Goal: Information Seeking & Learning: Learn about a topic

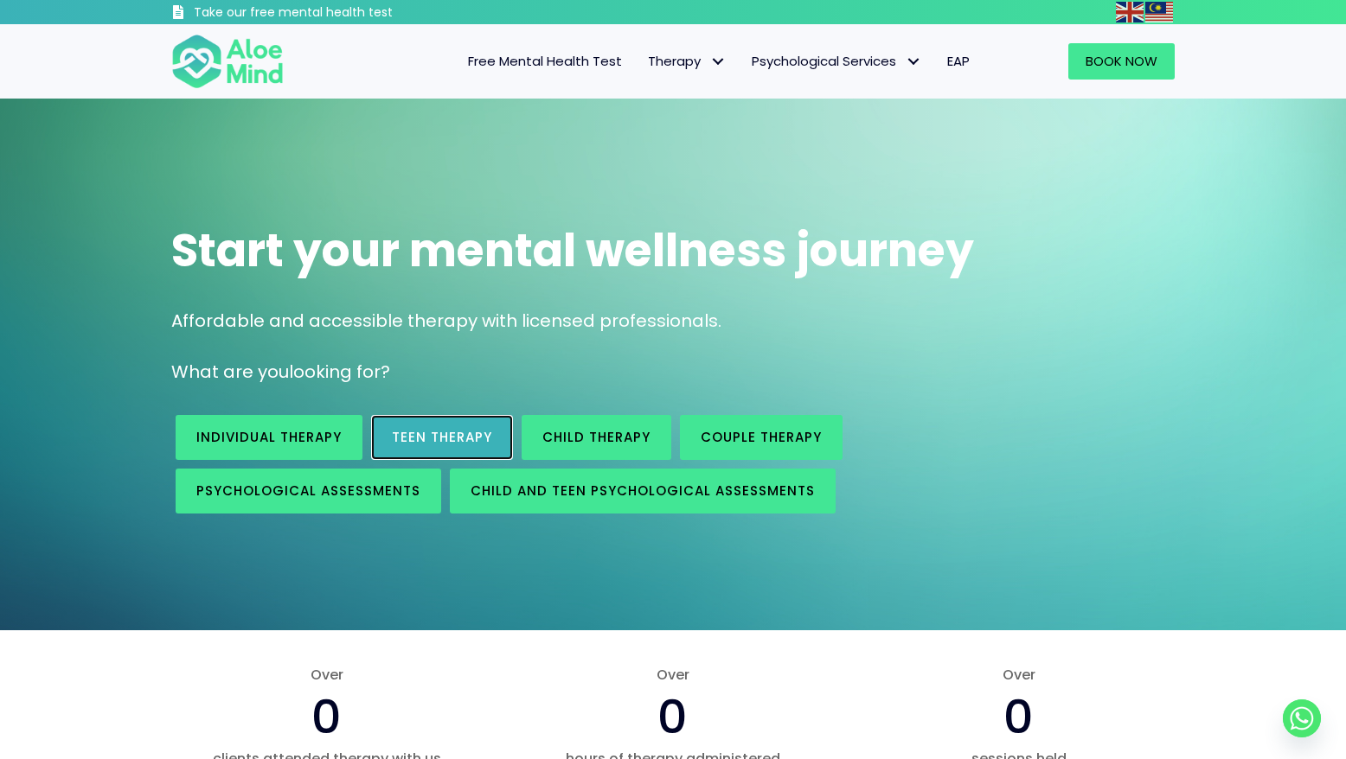
click at [442, 436] on span "Teen Therapy" at bounding box center [442, 437] width 100 height 18
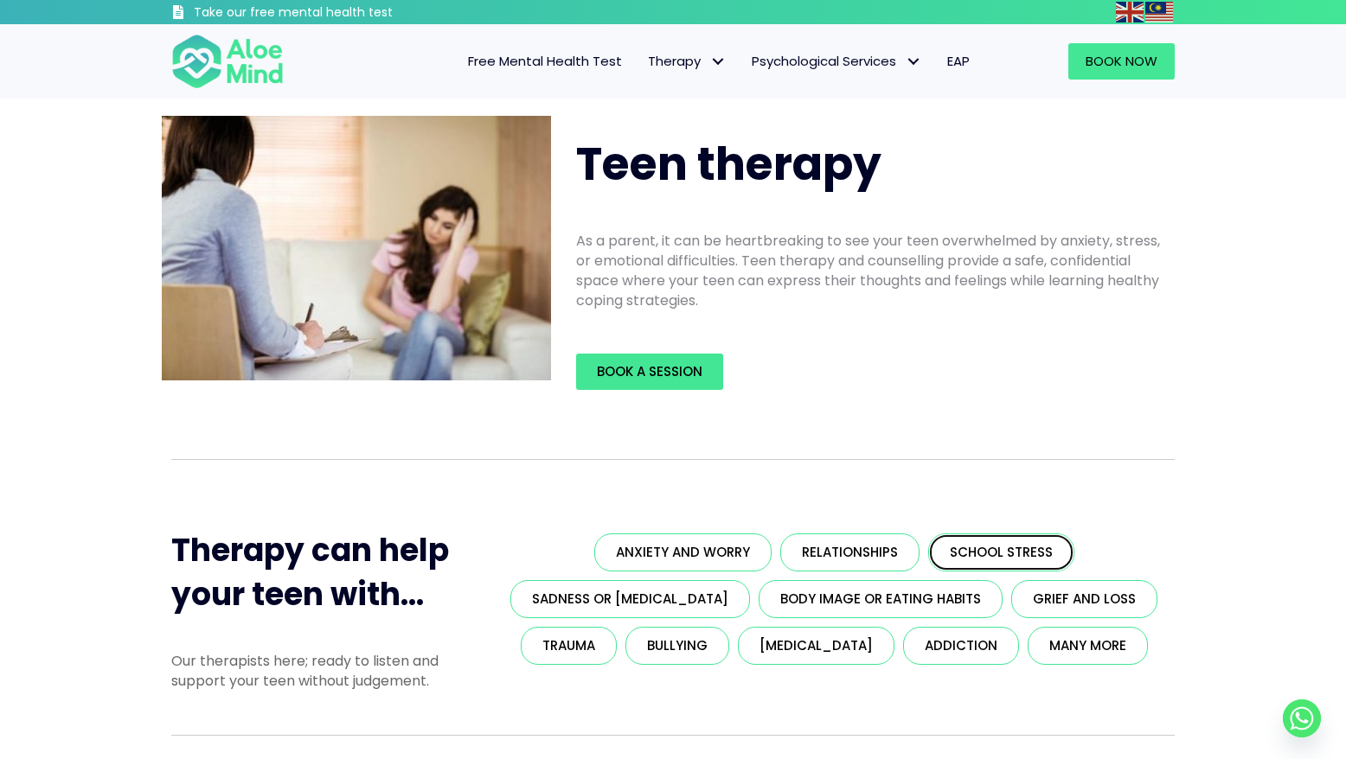
click at [993, 553] on span "School stress" at bounding box center [1001, 552] width 103 height 18
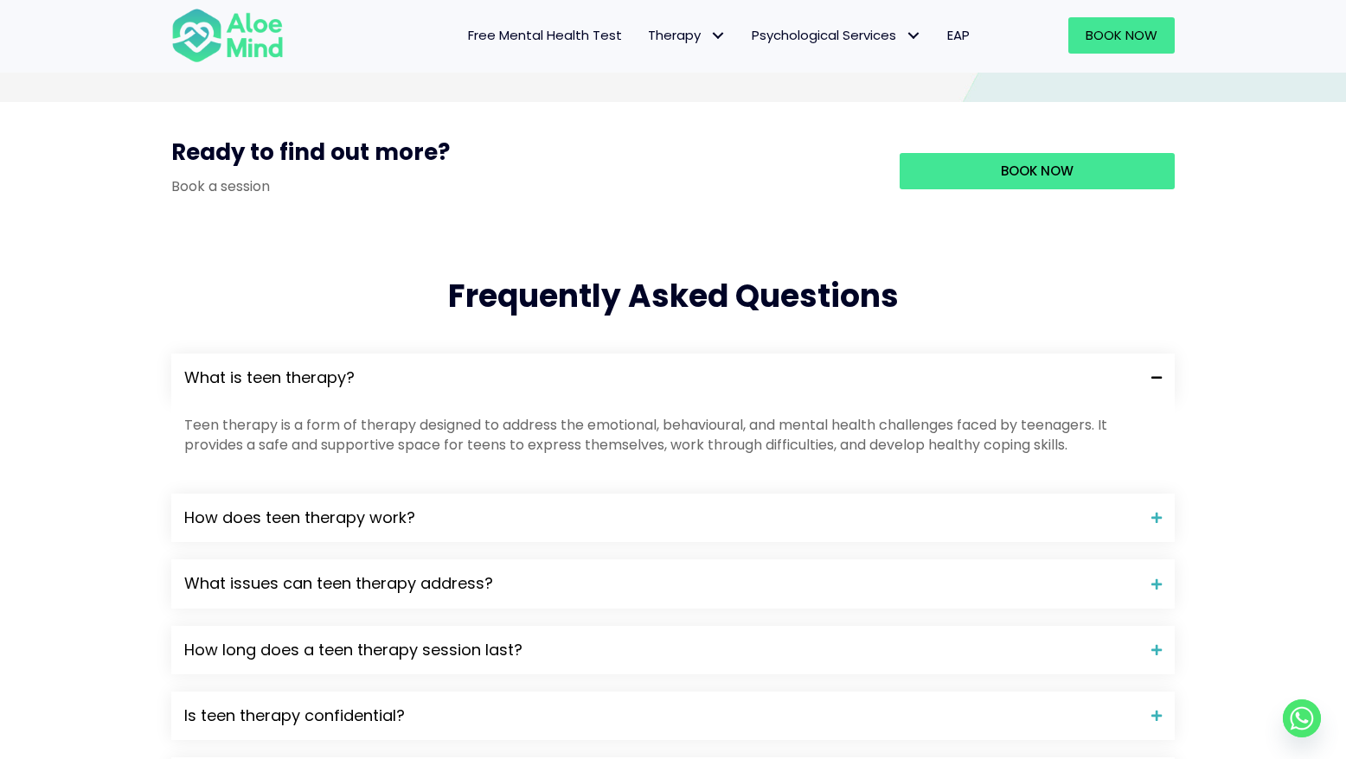
scroll to position [1647, 0]
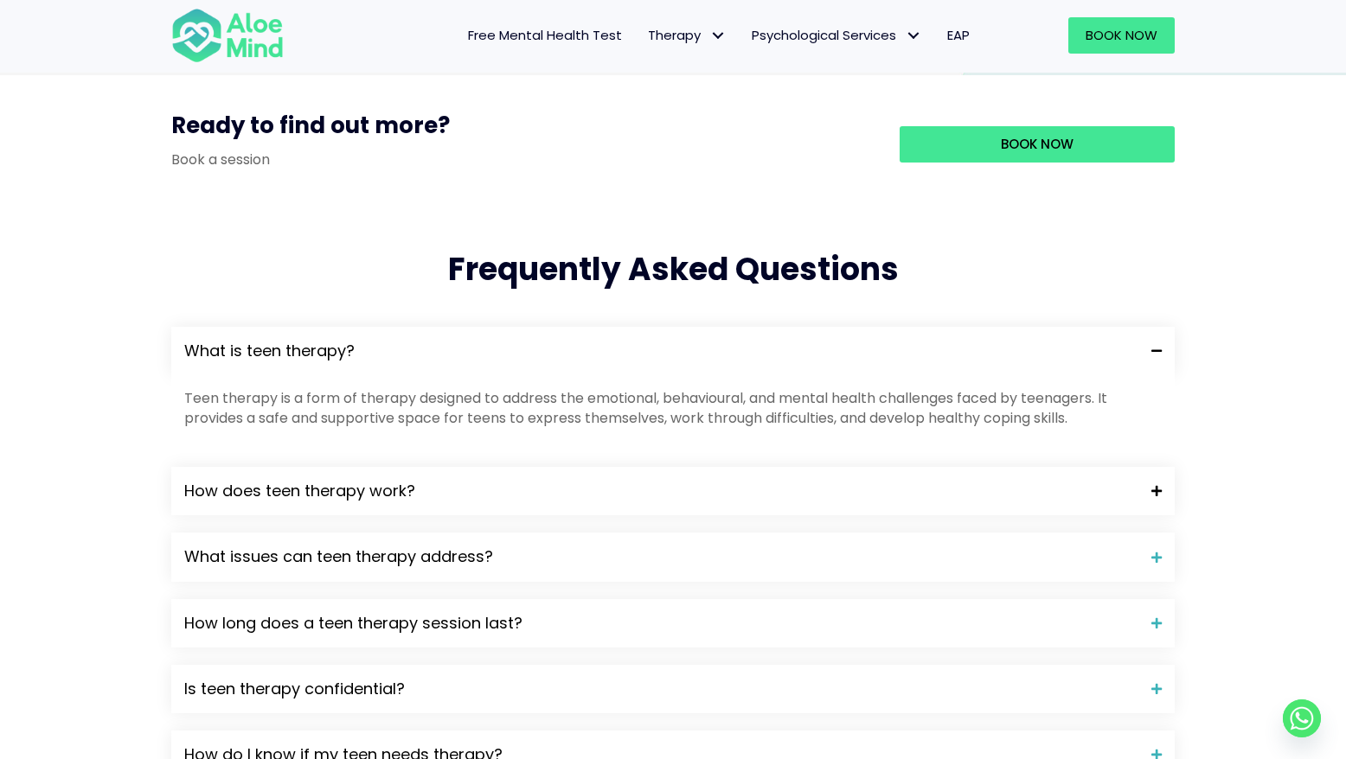
click at [634, 502] on span "How does teen therapy work?" at bounding box center [661, 491] width 954 height 22
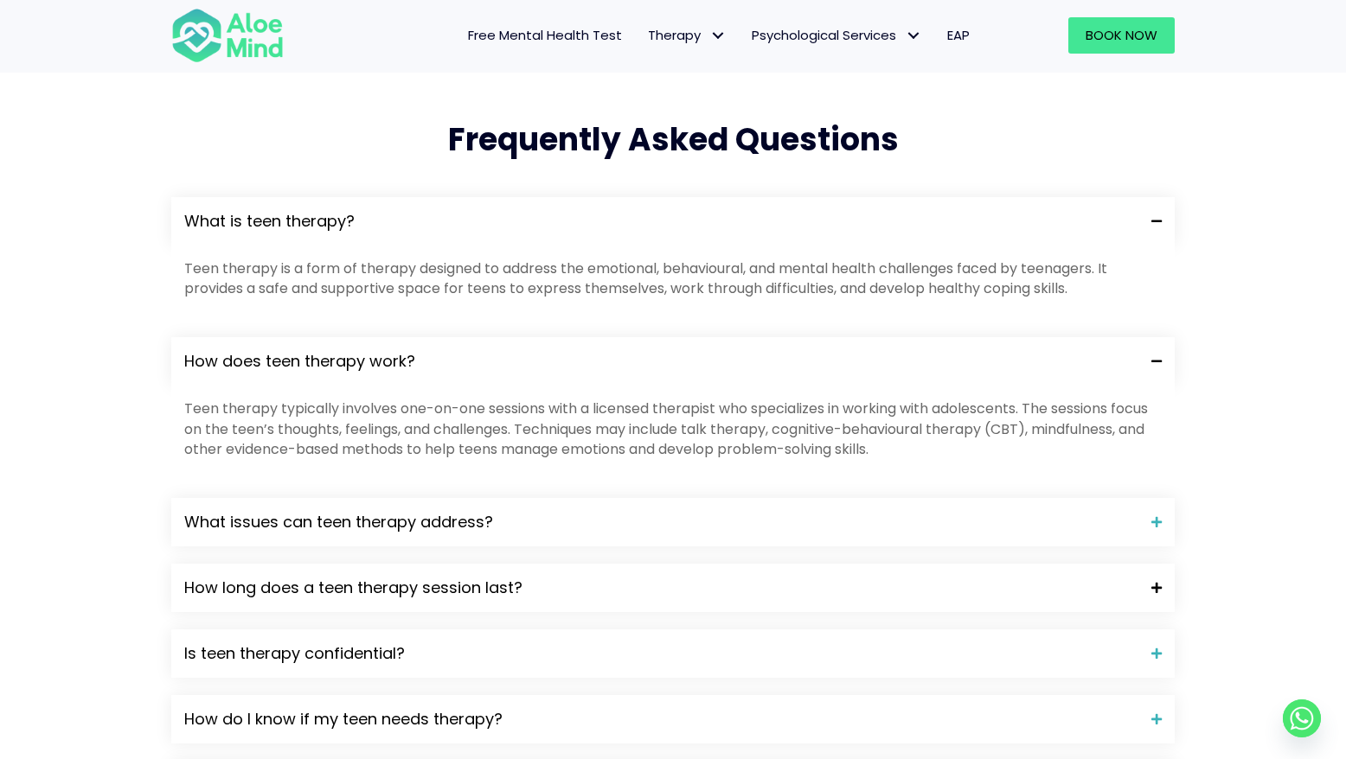
scroll to position [1786, 0]
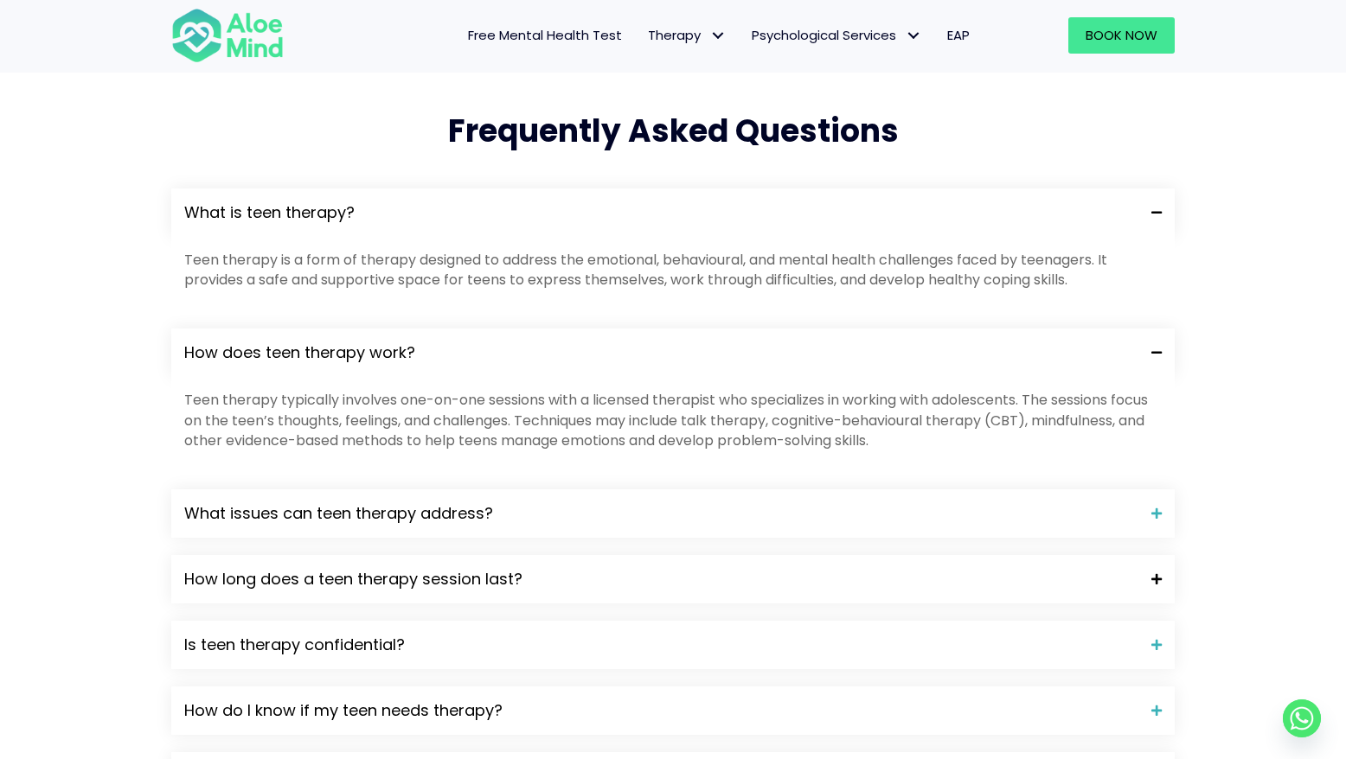
click at [597, 591] on span "How long does a teen therapy session last?" at bounding box center [661, 579] width 954 height 22
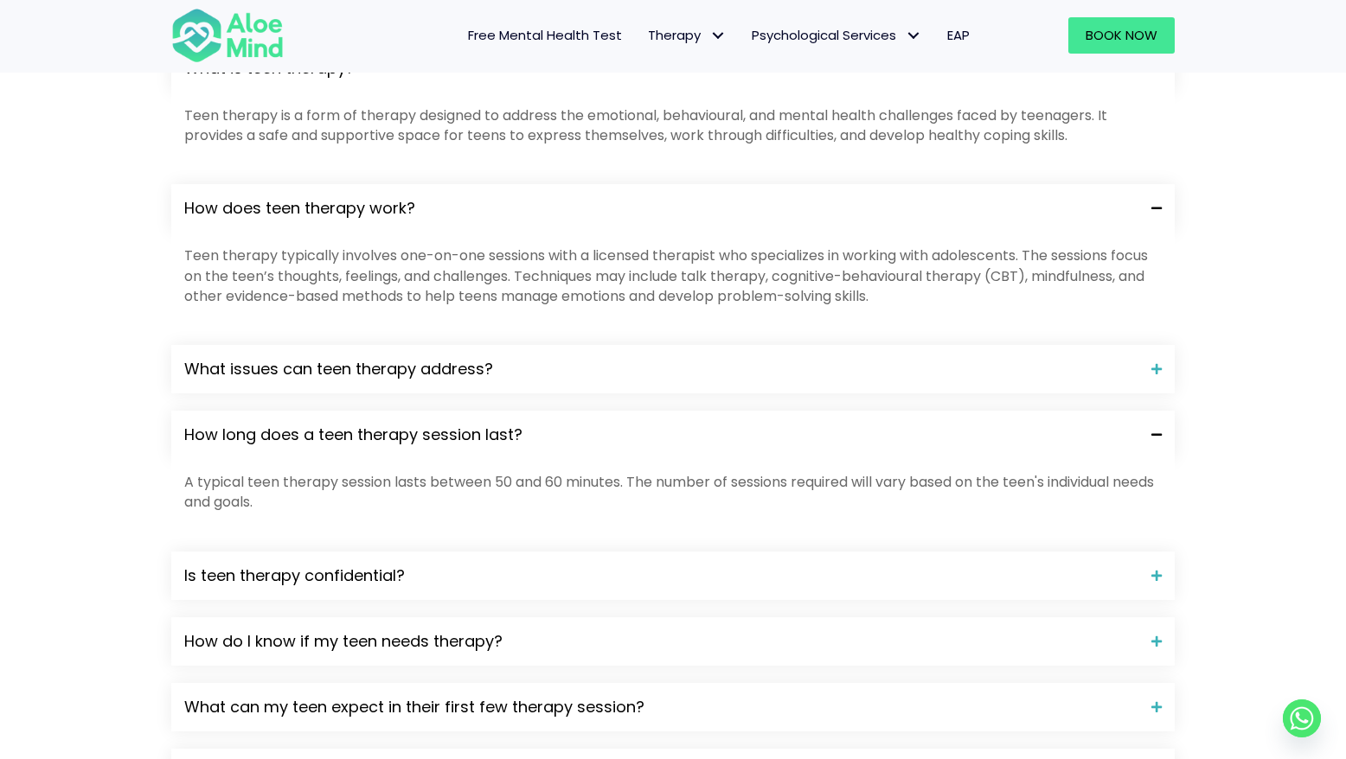
scroll to position [1975, 0]
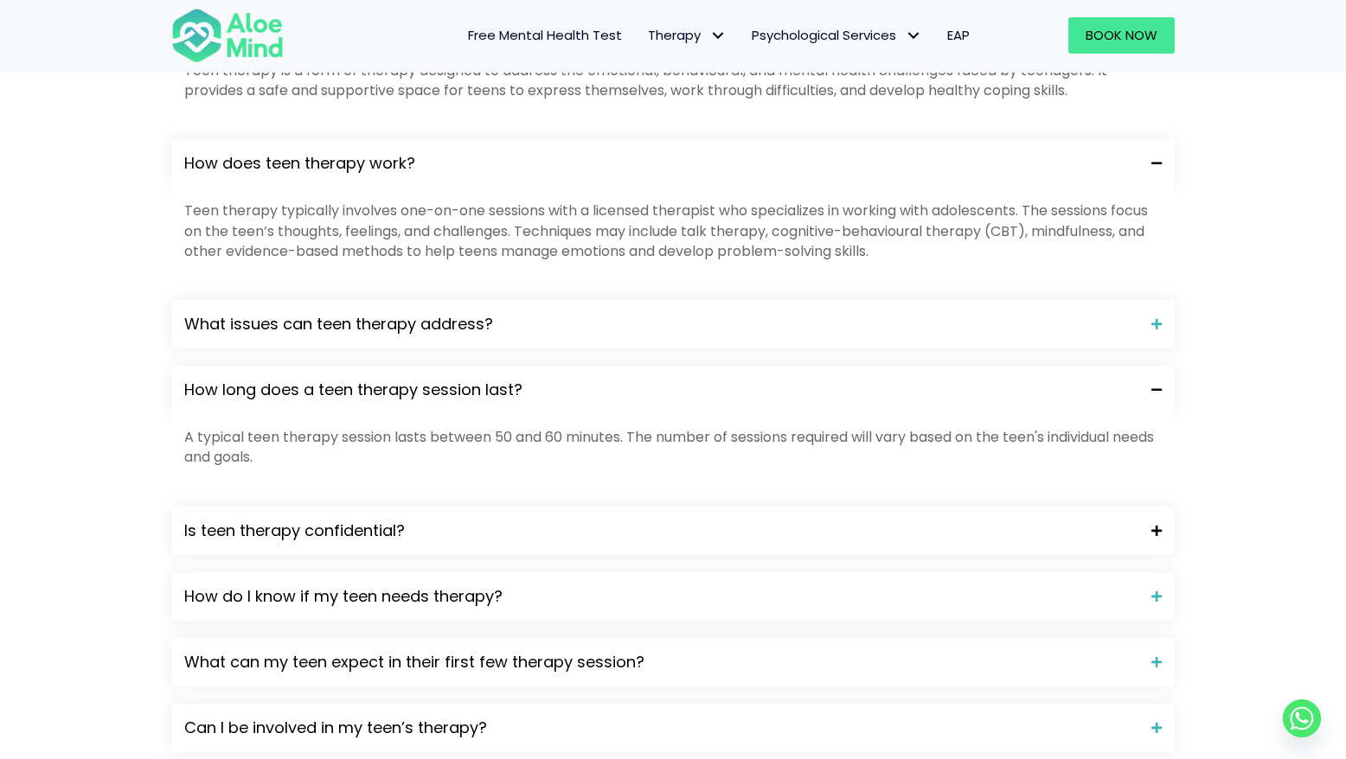
click at [581, 542] on span "Is teen therapy confidential?" at bounding box center [661, 531] width 954 height 22
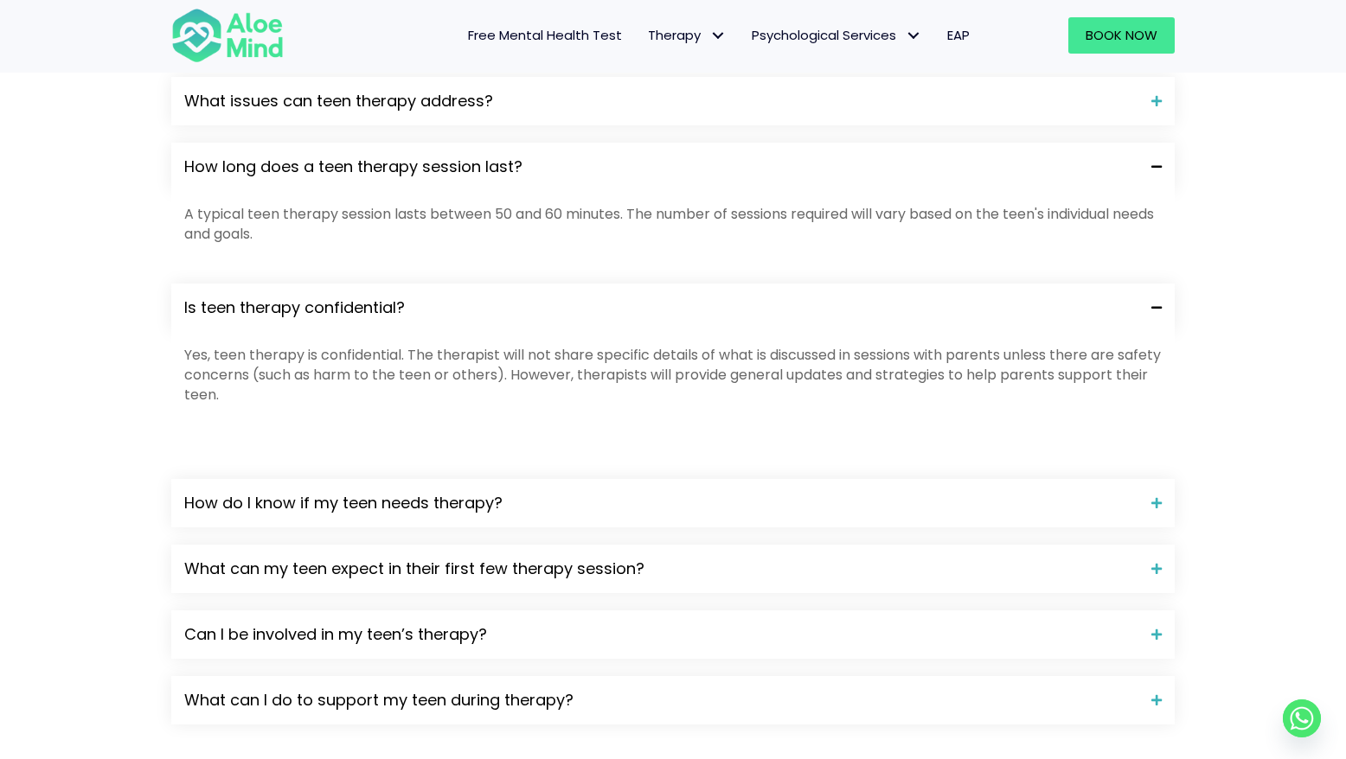
scroll to position [2389, 0]
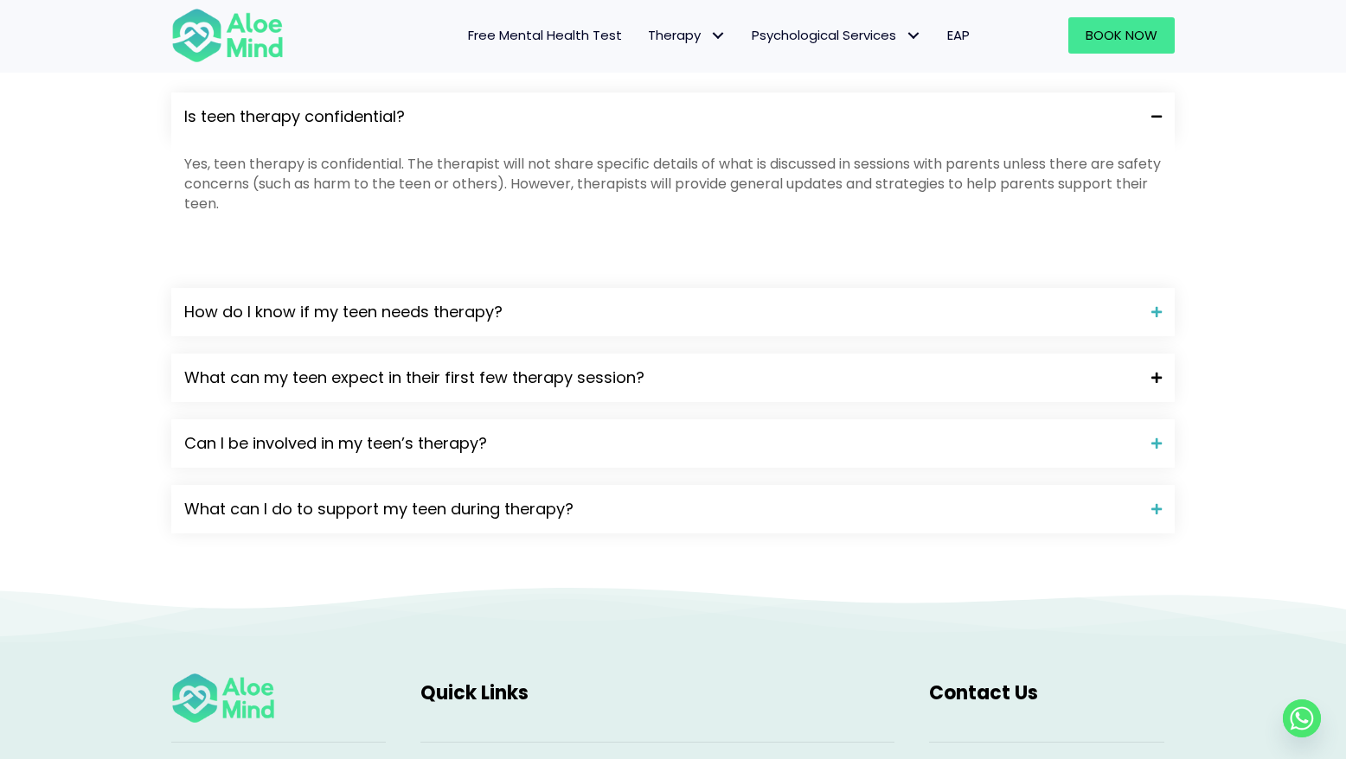
click at [666, 389] on span "What can my teen expect in their first few therapy session?" at bounding box center [661, 378] width 954 height 22
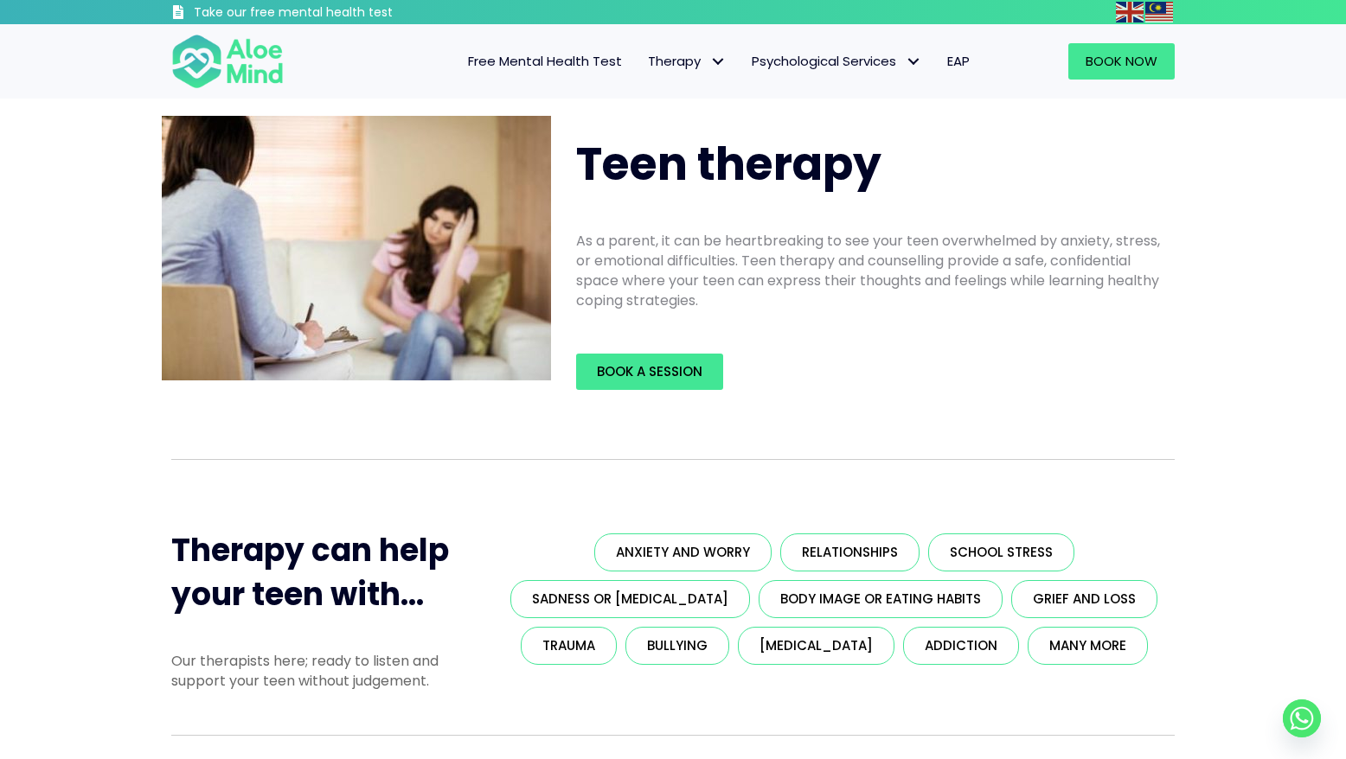
scroll to position [0, 0]
click at [552, 67] on span "Free Mental Health Test" at bounding box center [545, 61] width 154 height 18
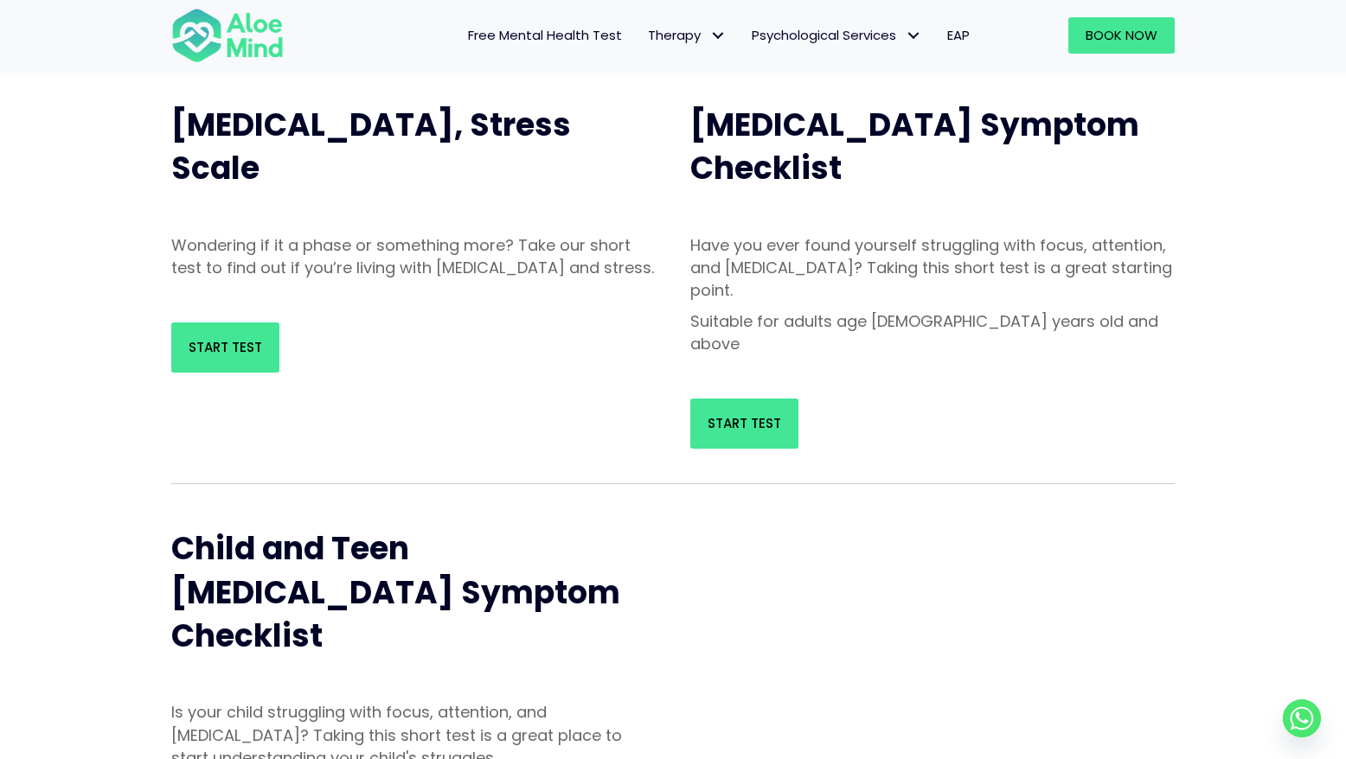
scroll to position [336, 0]
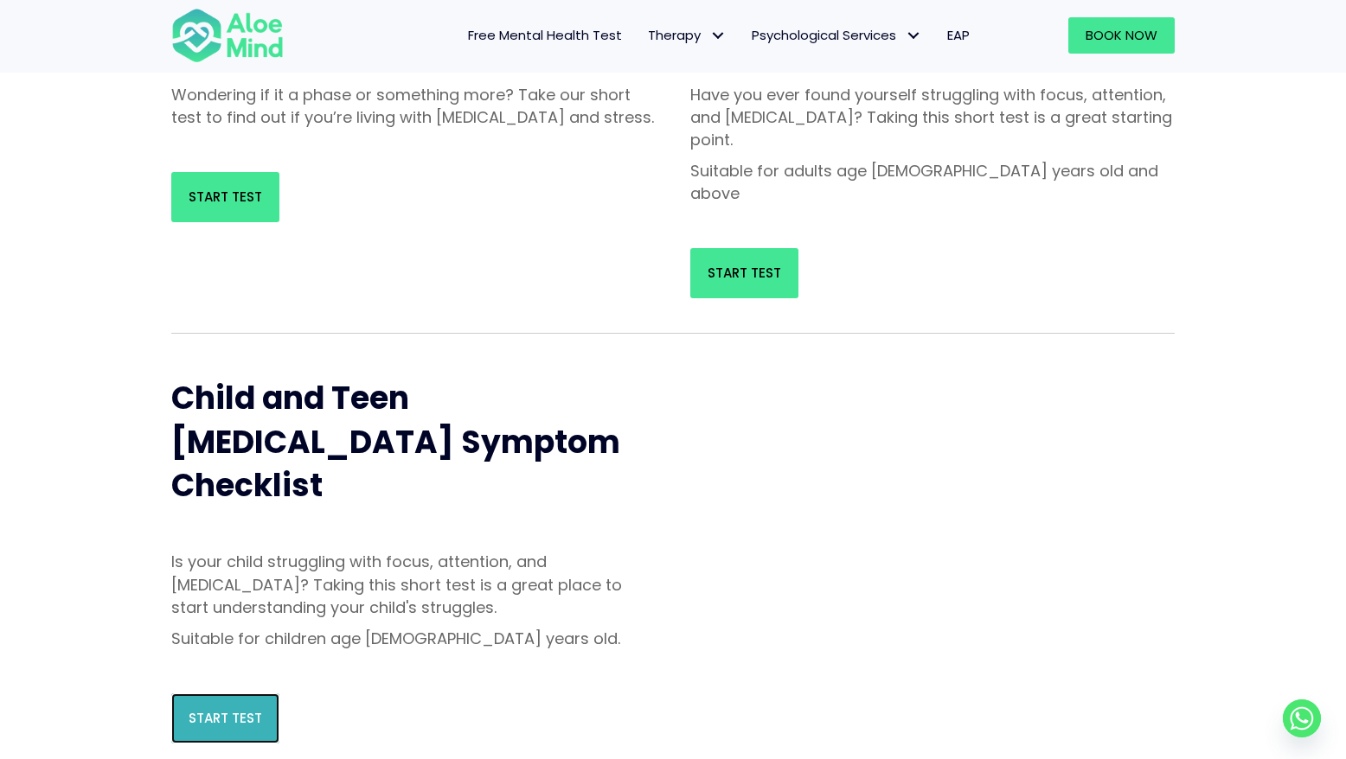
click at [221, 709] on span "Start Test" at bounding box center [226, 718] width 74 height 18
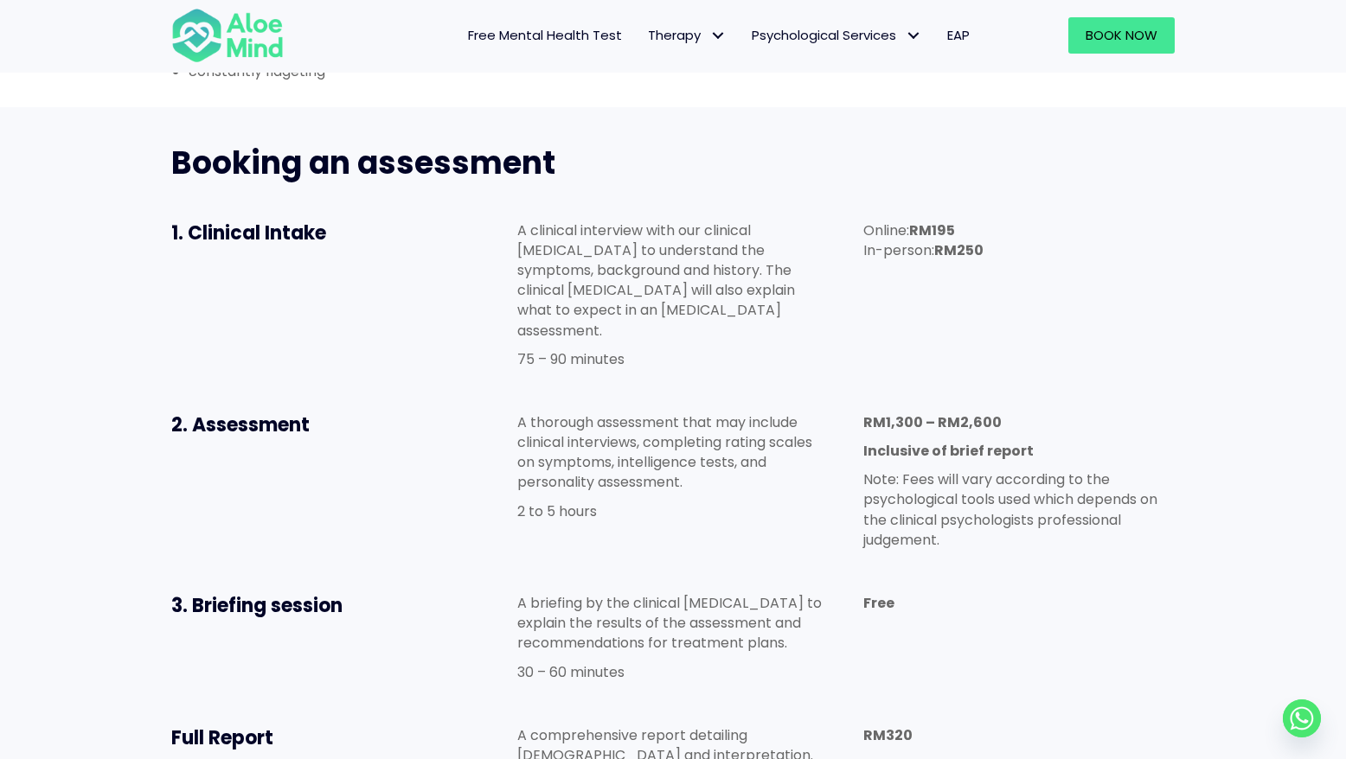
scroll to position [814, 0]
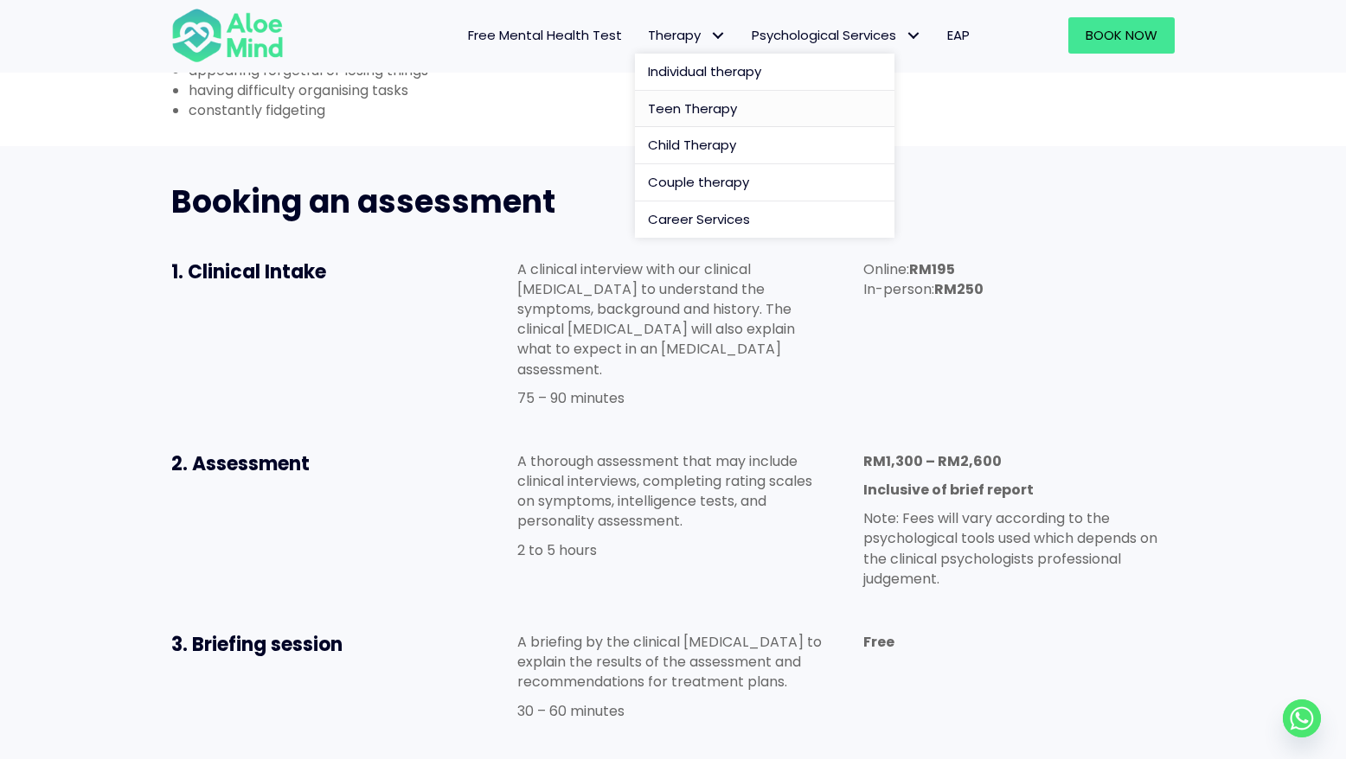
click at [678, 104] on span "Teen Therapy" at bounding box center [692, 108] width 89 height 18
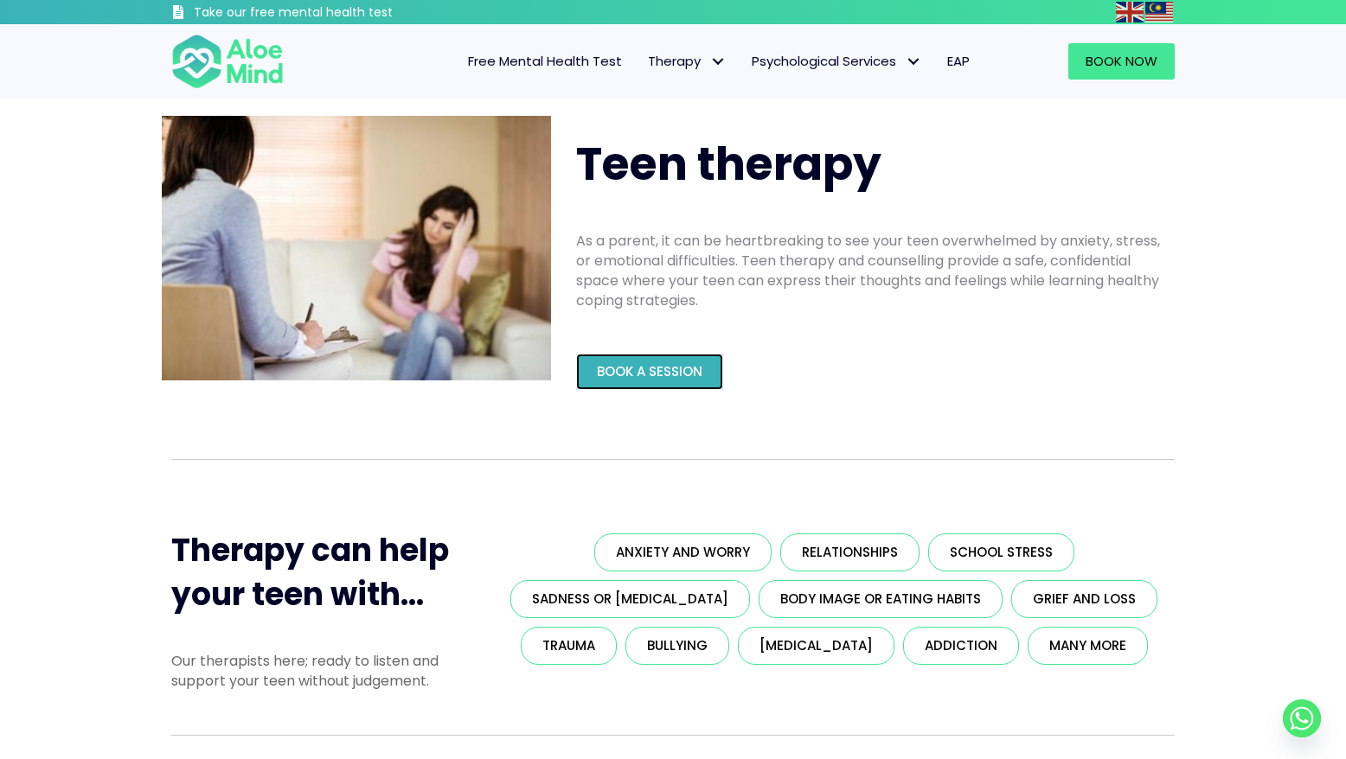
click at [696, 374] on span "Book a Session" at bounding box center [650, 371] width 106 height 18
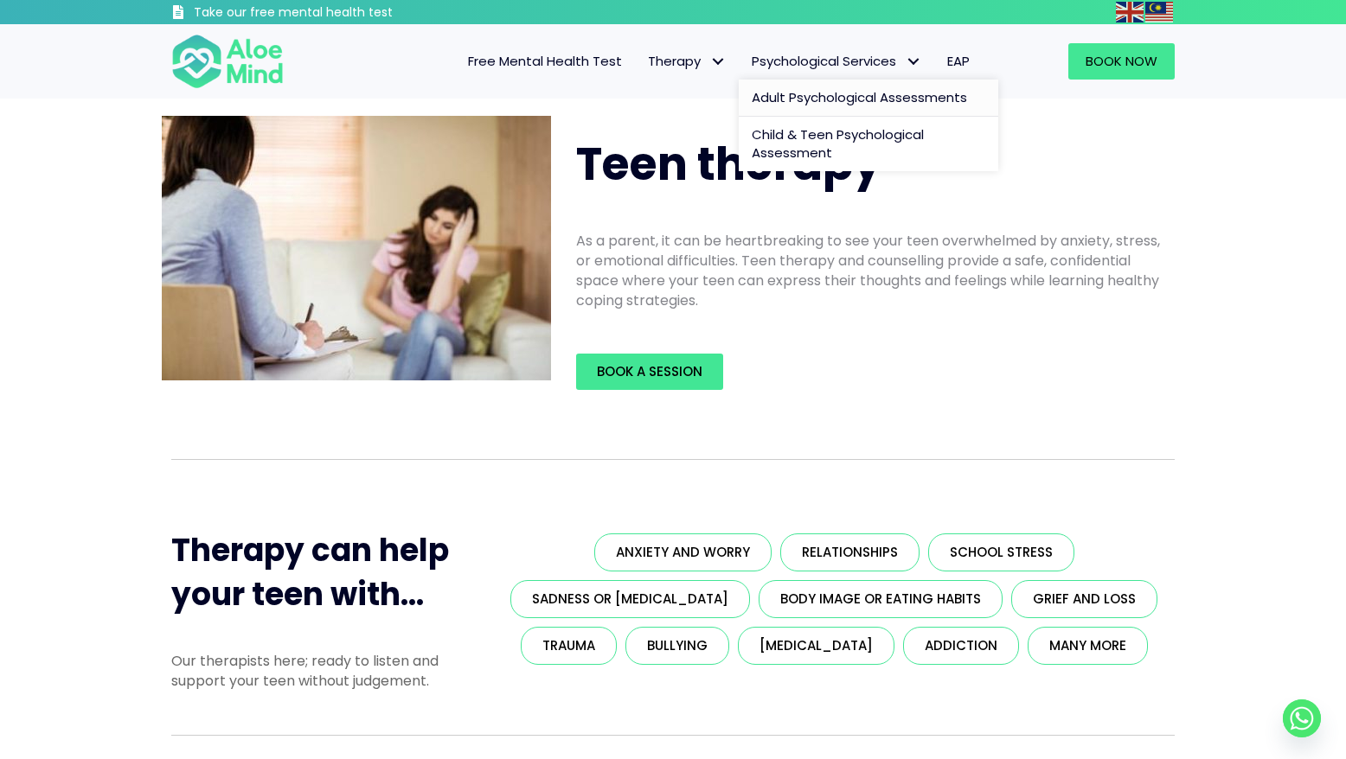
click at [830, 88] on span "Adult Psychological Assessments" at bounding box center [858, 97] width 215 height 18
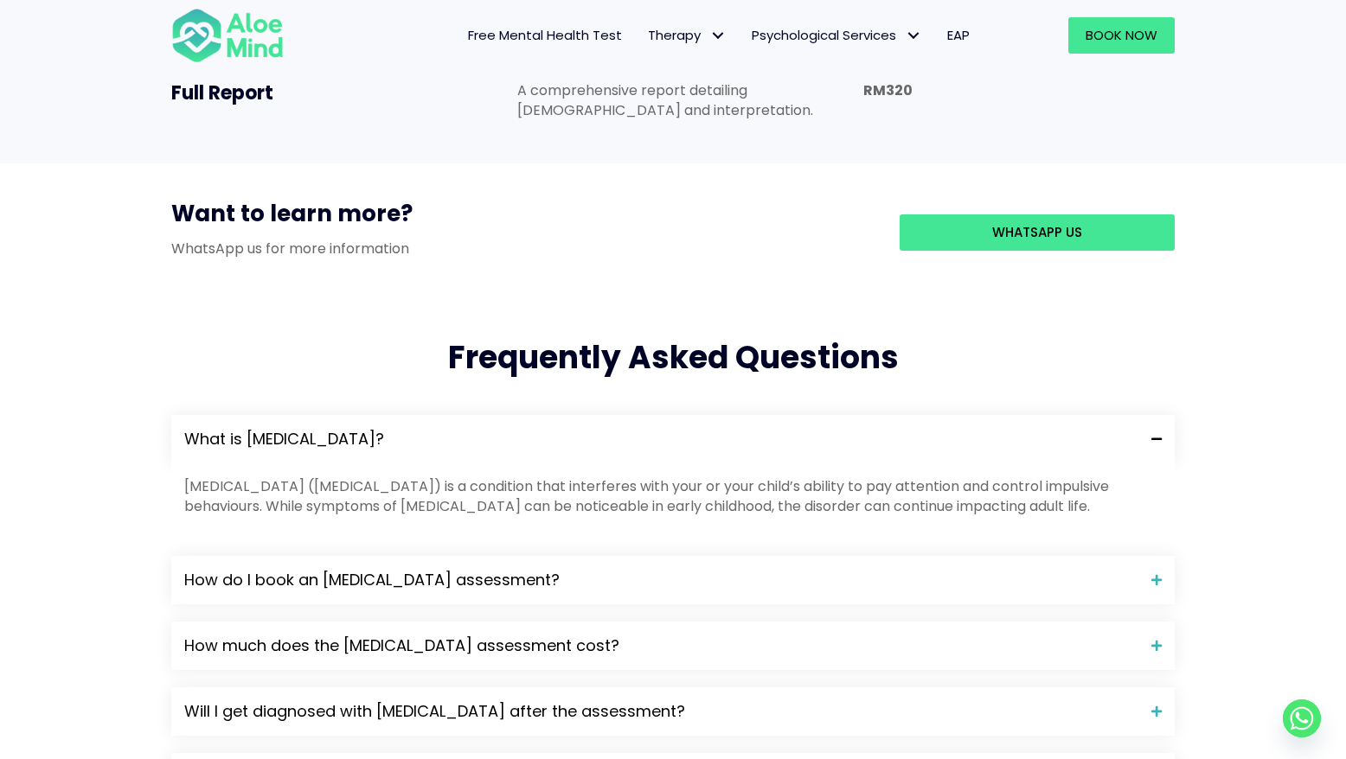
scroll to position [1499, 0]
click at [939, 568] on span "How do I book an [MEDICAL_DATA] assessment?" at bounding box center [661, 579] width 954 height 22
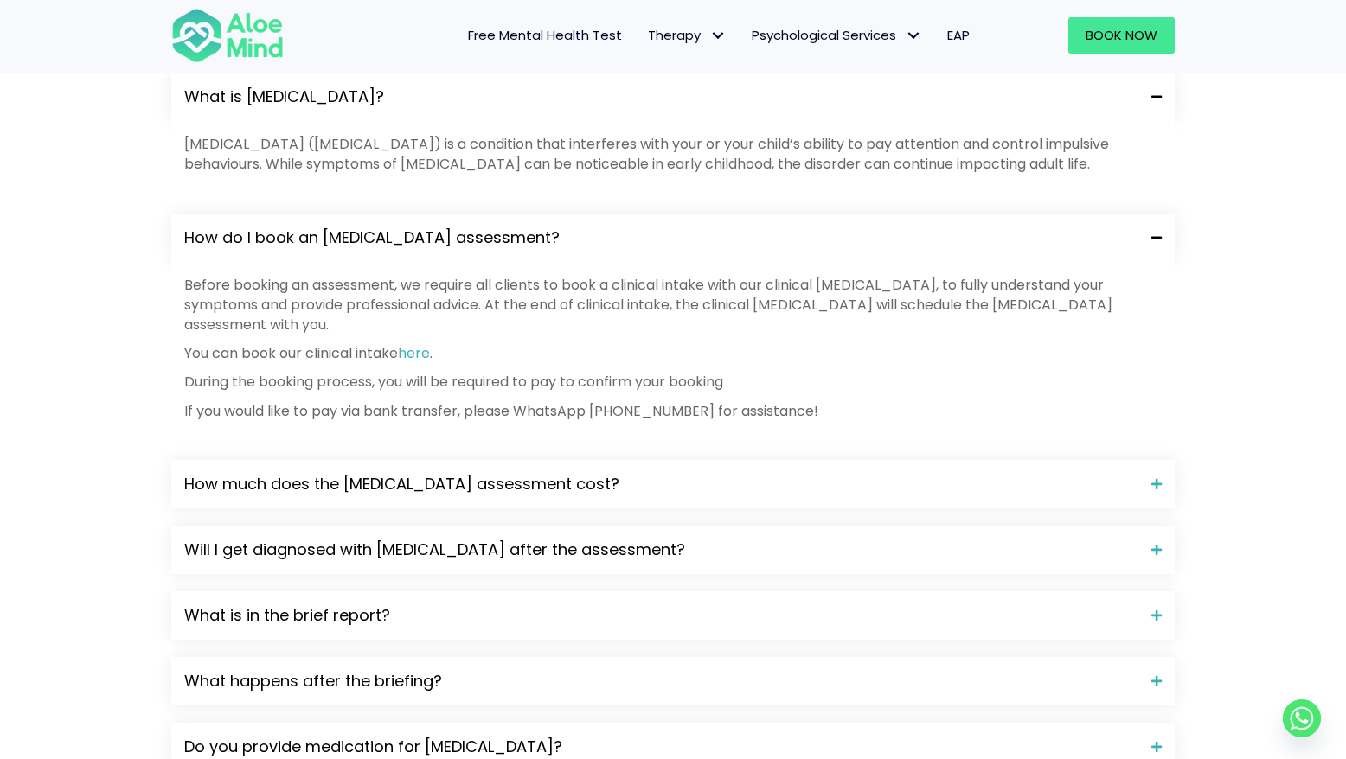
scroll to position [1948, 0]
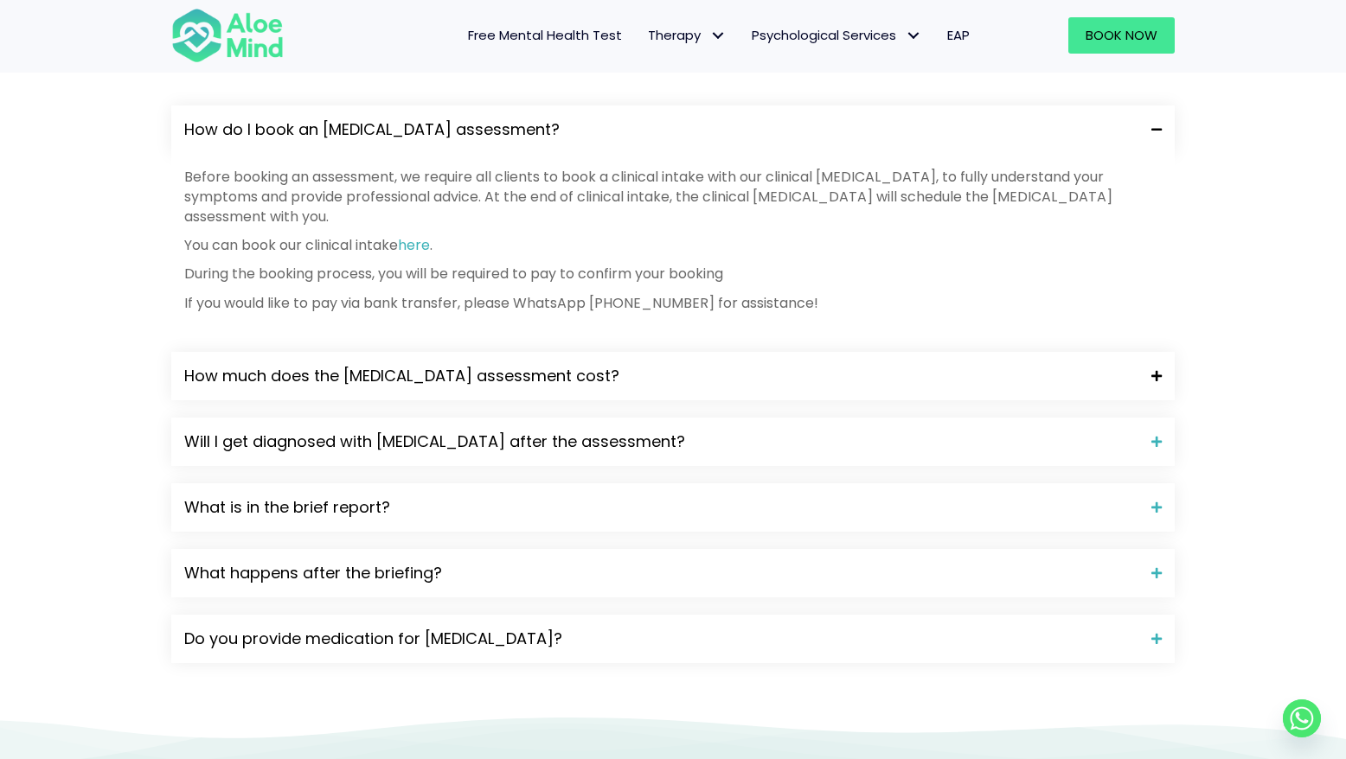
click at [726, 365] on span "How much does the [MEDICAL_DATA] assessment cost?" at bounding box center [661, 376] width 954 height 22
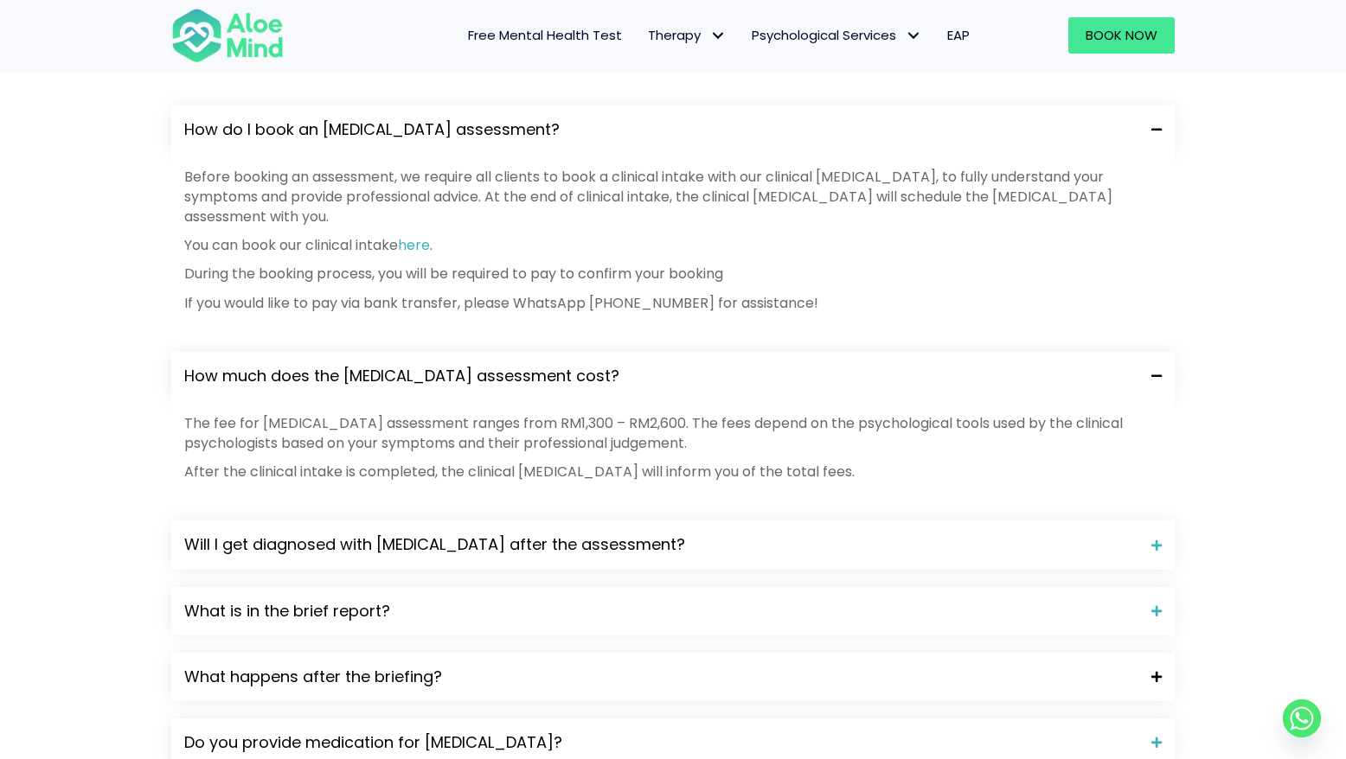
click at [674, 666] on span "What happens after the briefing?" at bounding box center [661, 677] width 954 height 22
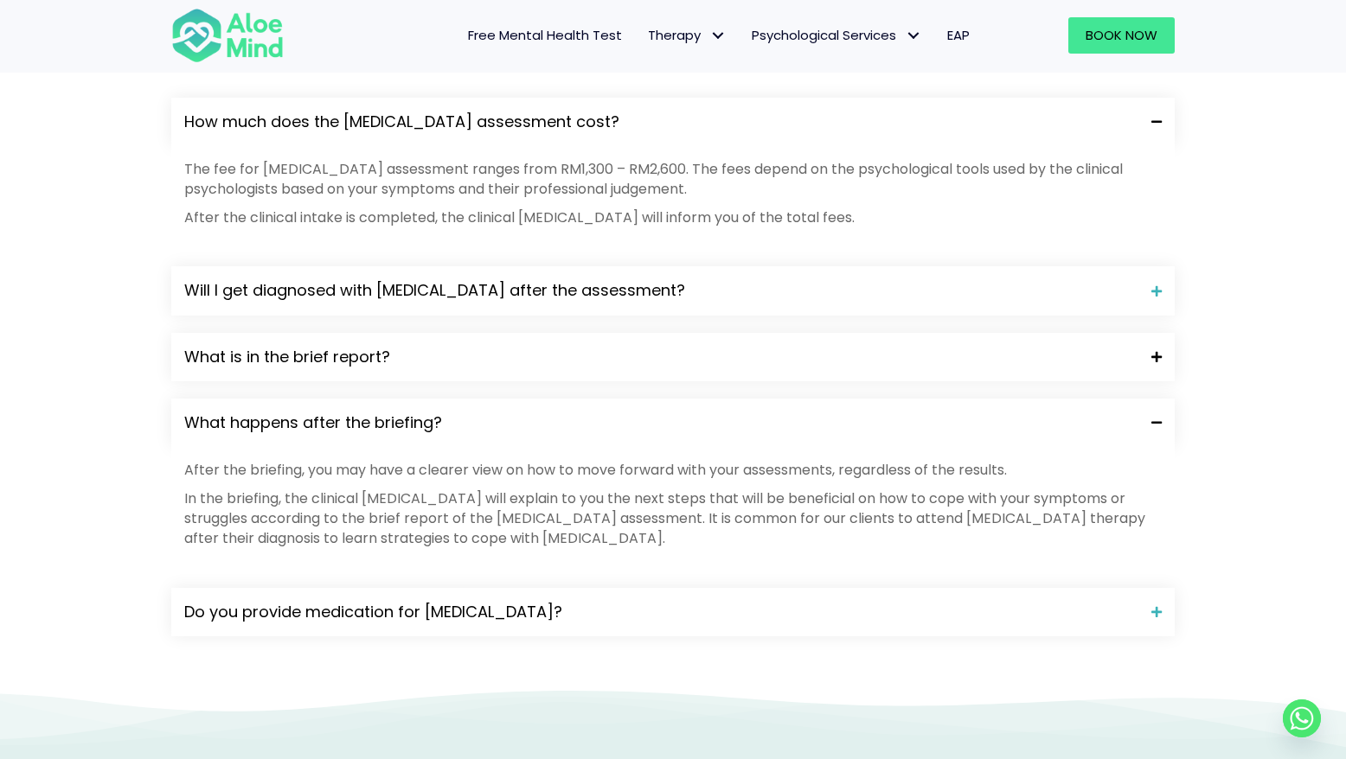
scroll to position [2314, 0]
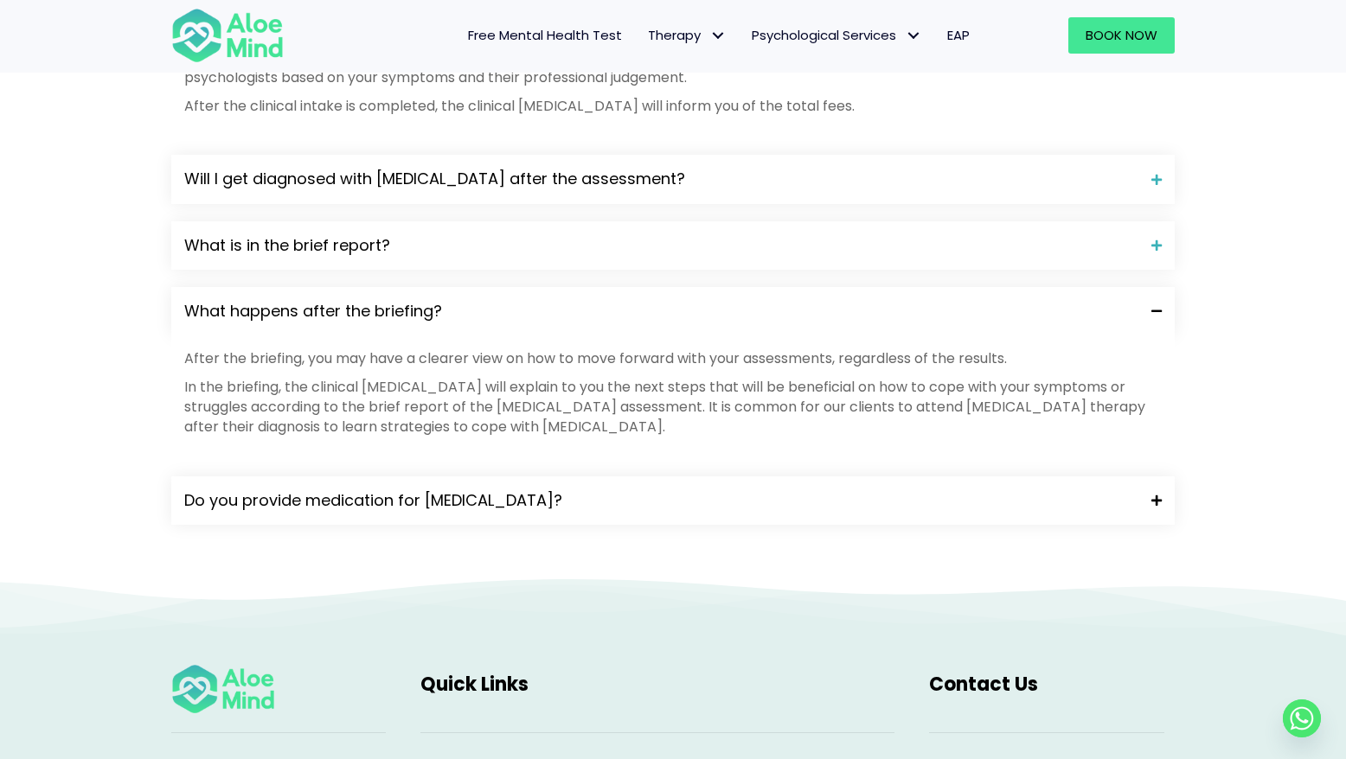
click at [675, 489] on span "Do you provide medication for [MEDICAL_DATA]?" at bounding box center [661, 500] width 954 height 22
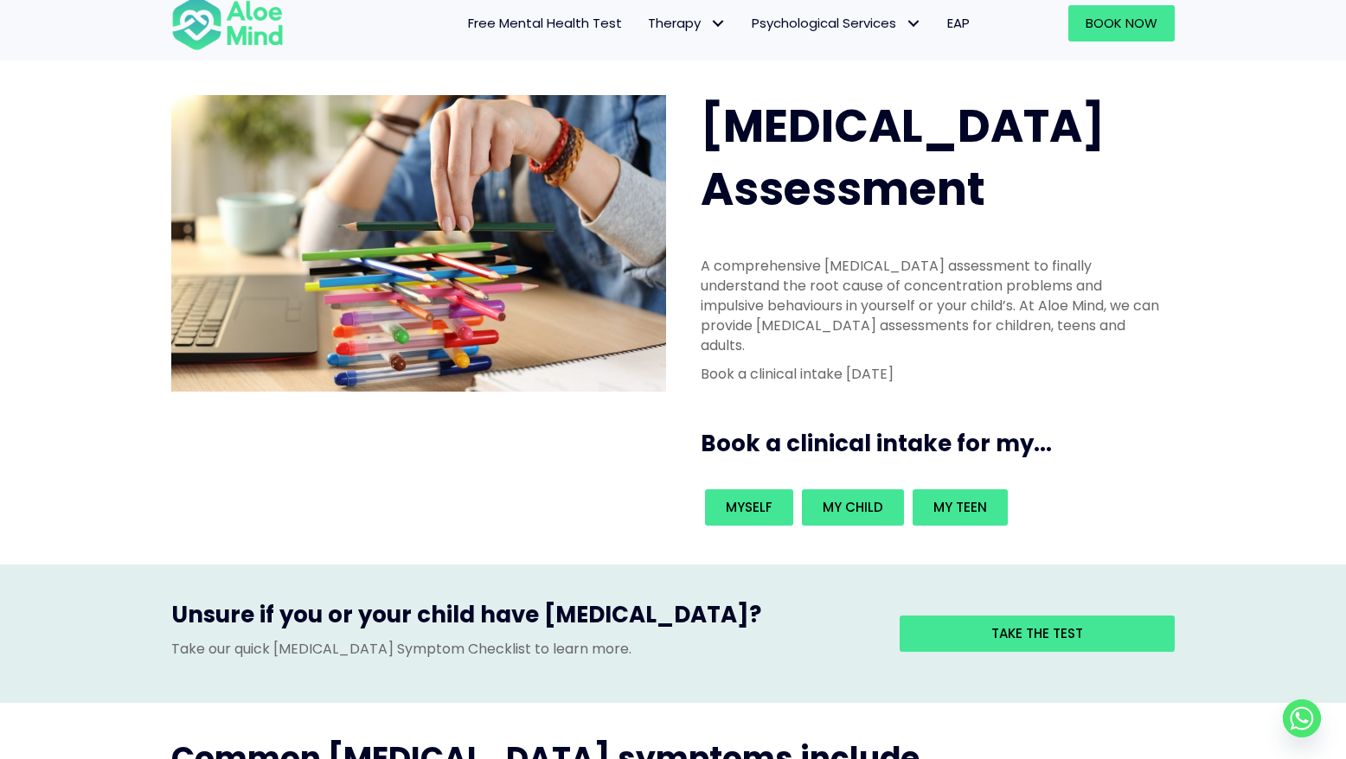
scroll to position [0, 0]
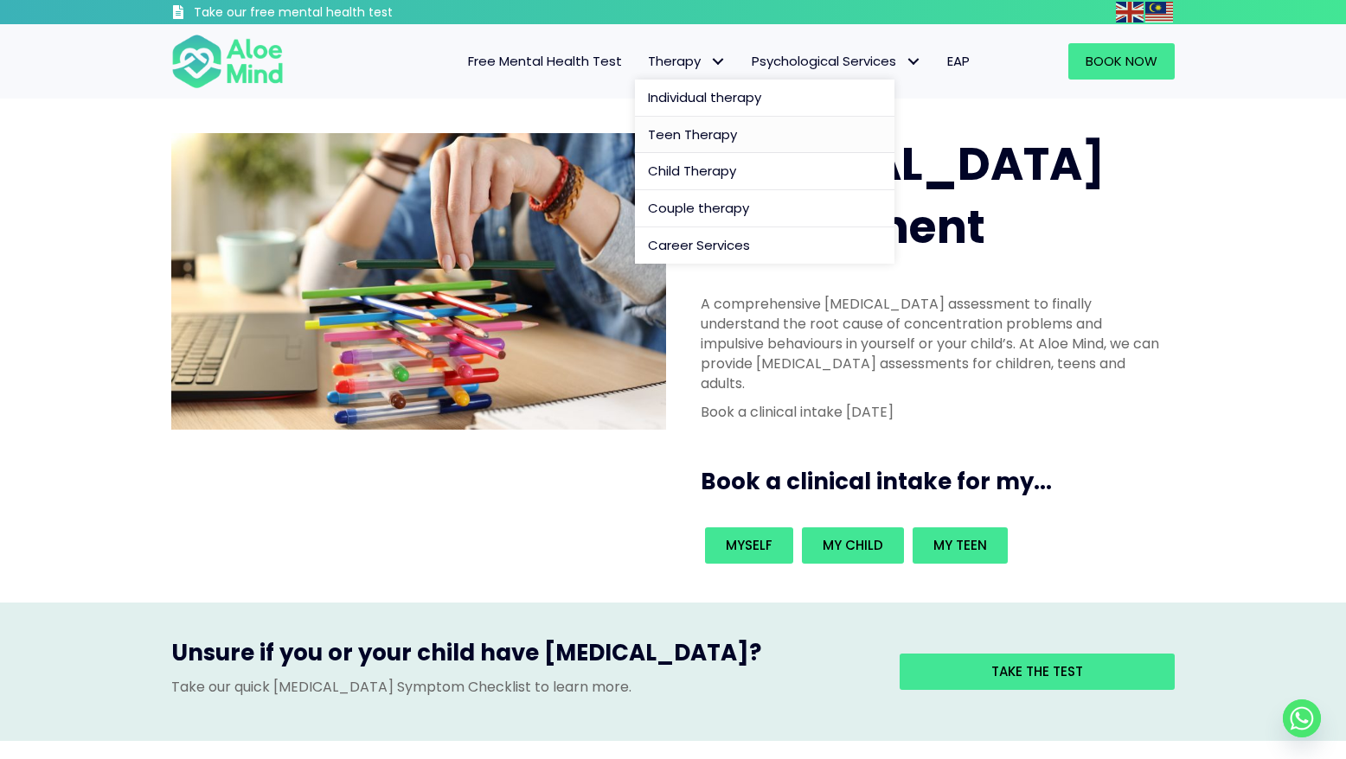
click at [697, 131] on span "Teen Therapy" at bounding box center [692, 134] width 89 height 18
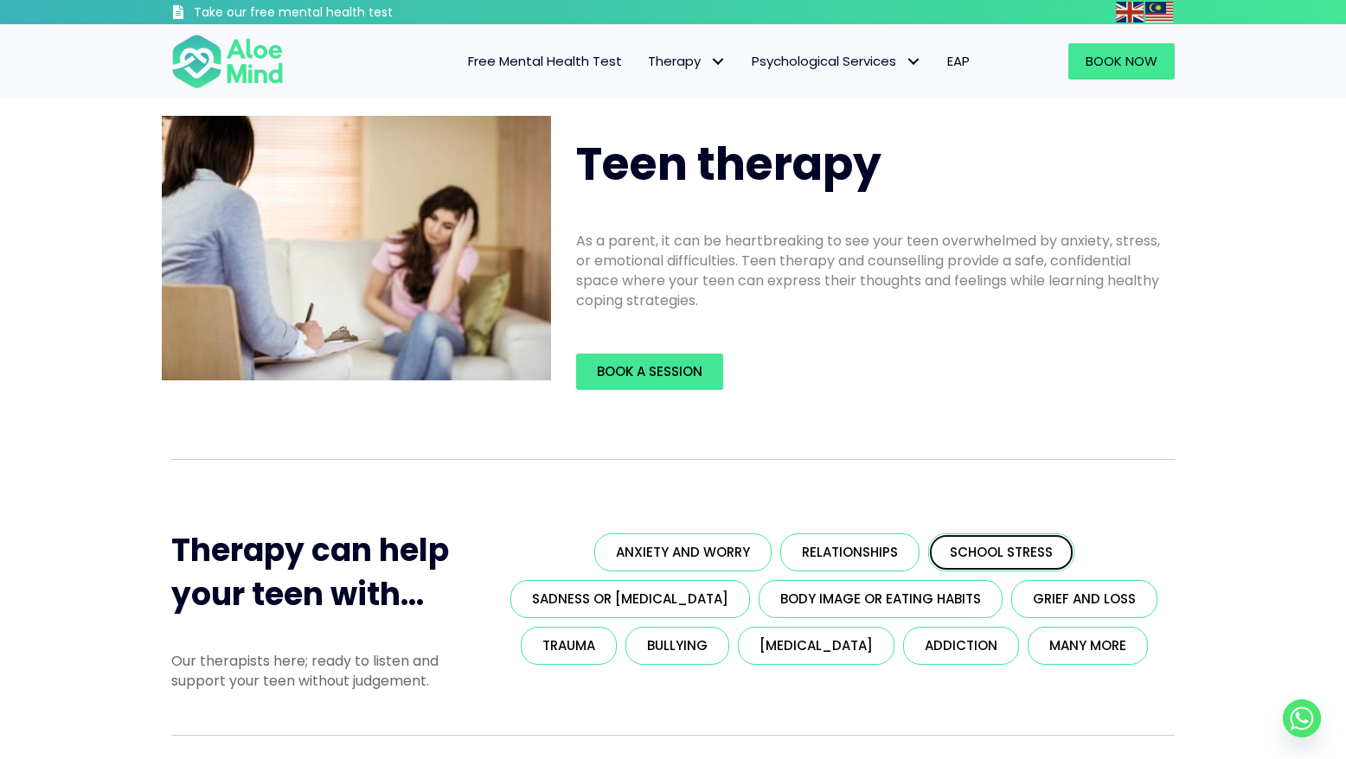
click at [1017, 556] on span "School stress" at bounding box center [1001, 552] width 103 height 18
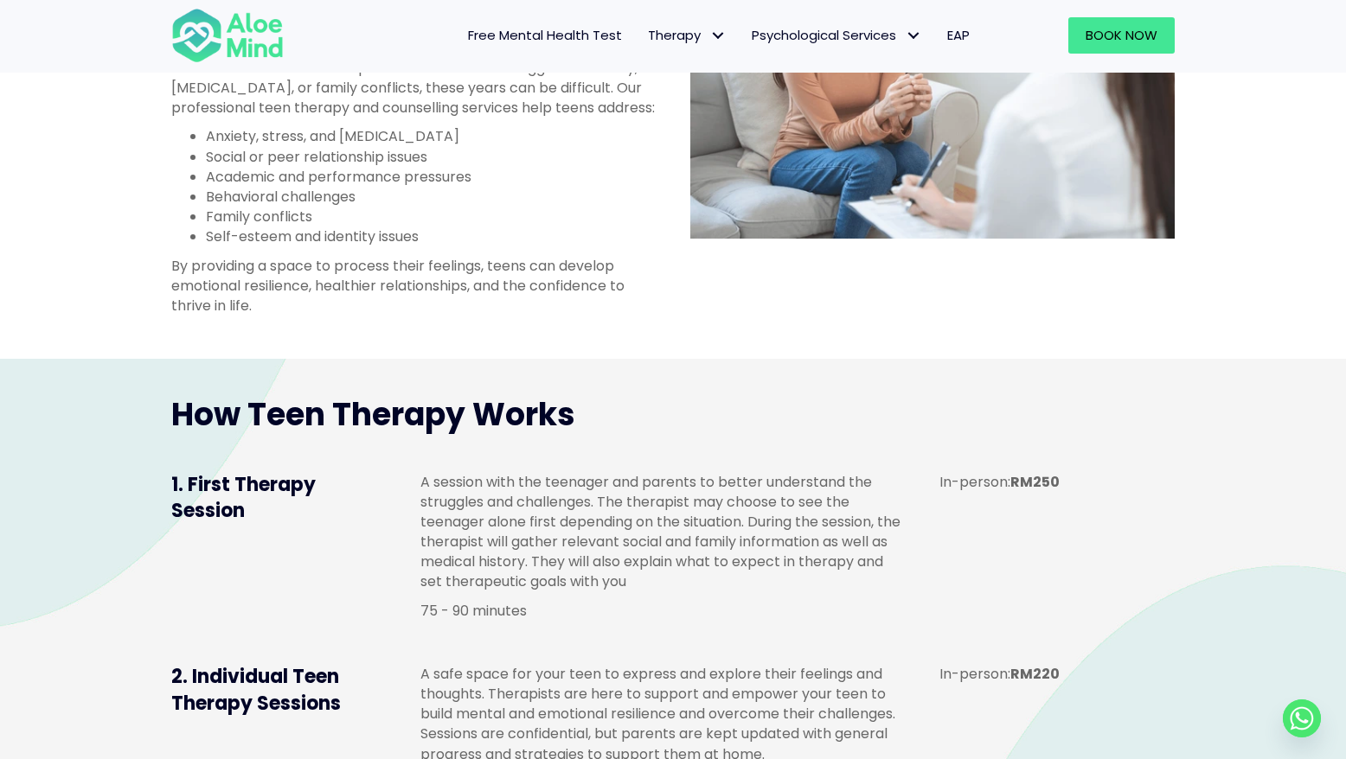
scroll to position [1170, 0]
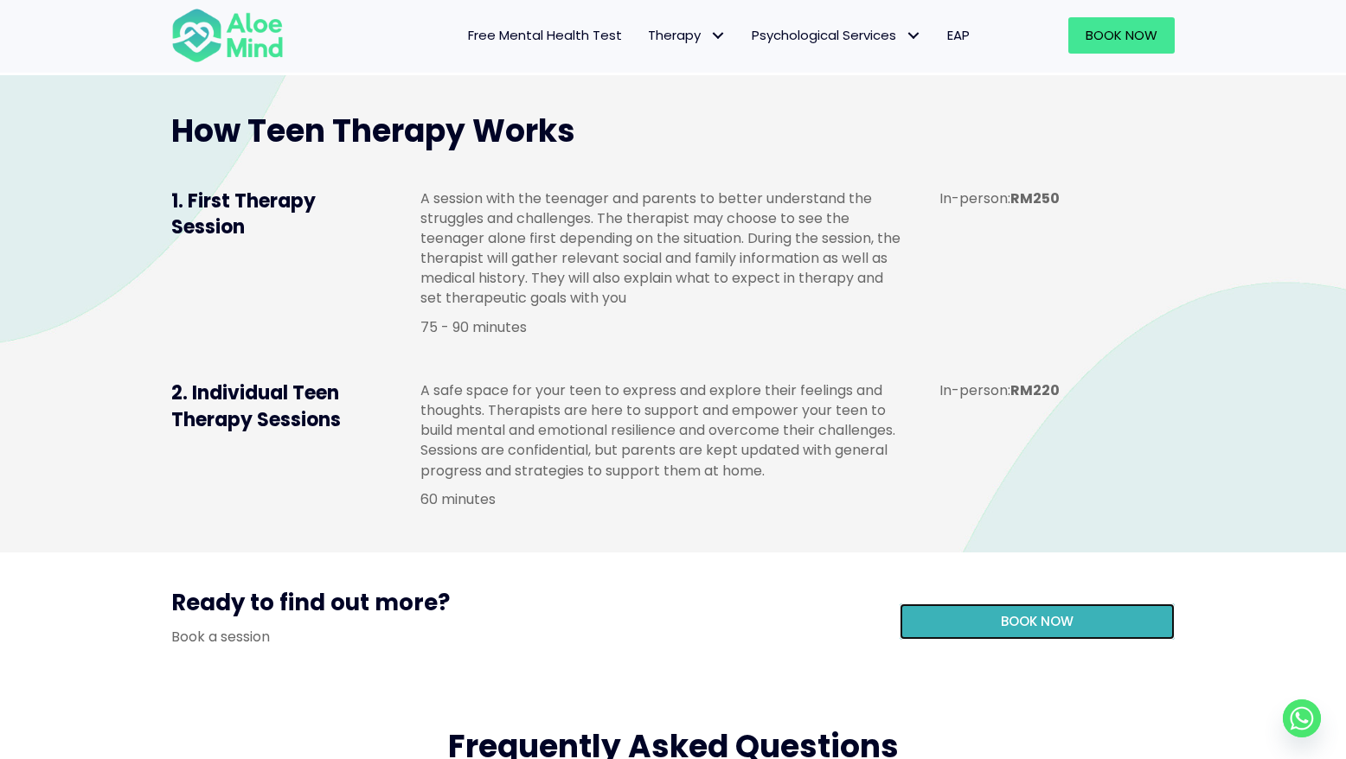
click at [1101, 640] on link "Book now" at bounding box center [1036, 622] width 275 height 36
